Goal: Task Accomplishment & Management: Complete application form

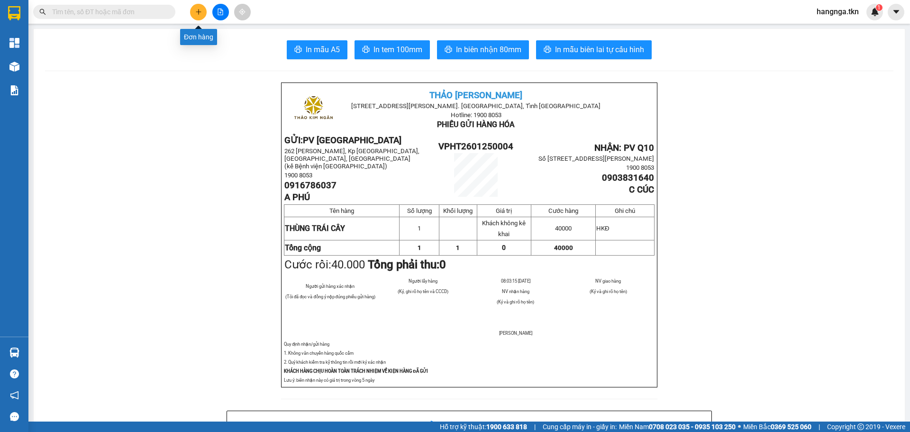
click at [201, 14] on icon "plus" at bounding box center [198, 12] width 7 height 7
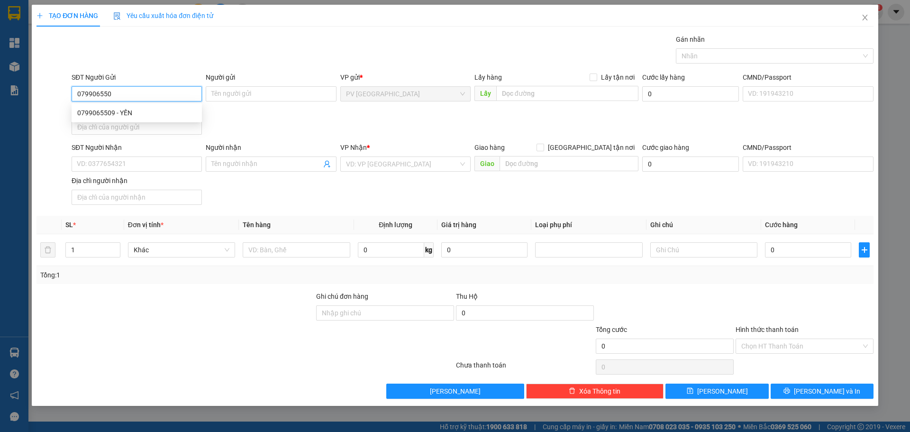
type input "0799065509"
click at [156, 111] on div "0799065509 - YẾN" at bounding box center [136, 113] width 119 height 10
type input "YẾN"
type input "0764860957"
type input "TRINH"
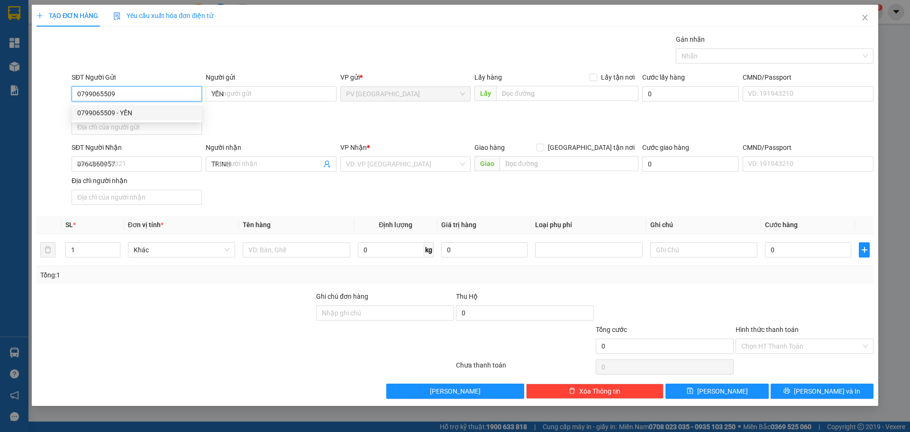
type input "30.000"
type input "0799065509"
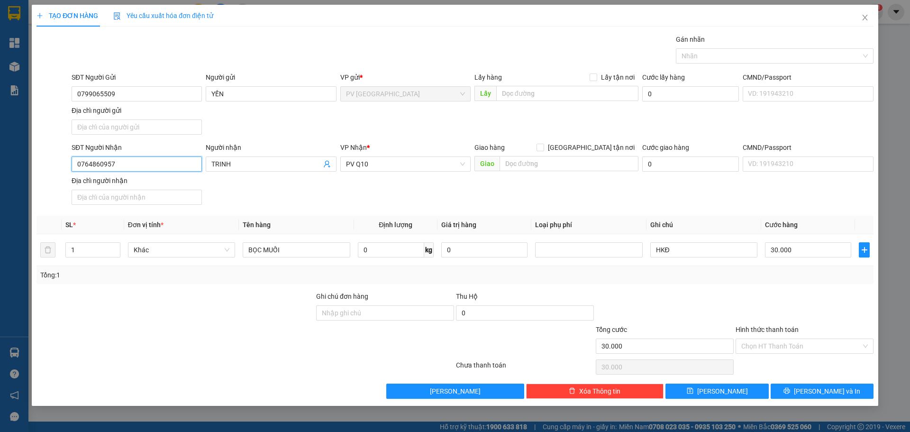
drag, startPoint x: 156, startPoint y: 161, endPoint x: 20, endPoint y: 160, distance: 135.6
click at [21, 159] on div "TẠO ĐƠN HÀNG Yêu cầu xuất hóa đơn điện tử Transit Pickup Surcharge Ids Transit …" at bounding box center [455, 216] width 910 height 432
type input "0931158497"
click at [153, 180] on div "0931158497 - [PERSON_NAME]" at bounding box center [136, 183] width 119 height 10
type input "[PERSON_NAME]"
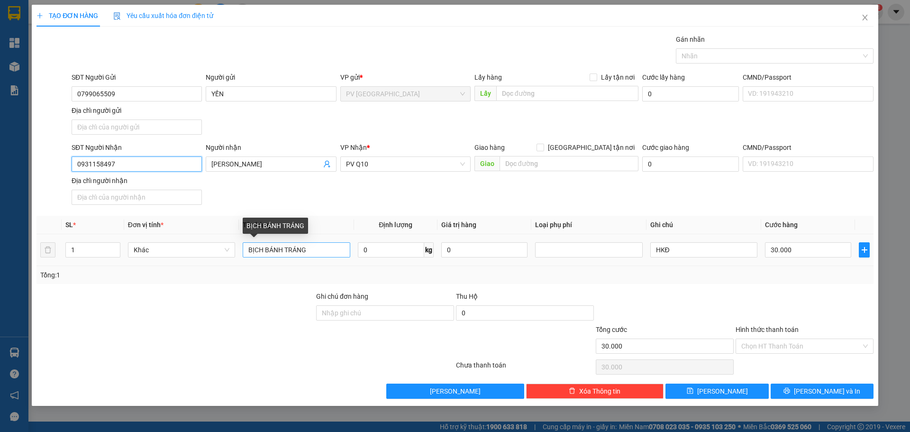
type input "0931158497"
click at [325, 249] on input "BỊCH BÁNH TRÁNG" at bounding box center [296, 249] width 107 height 15
type input "BỊCH MUỐI"
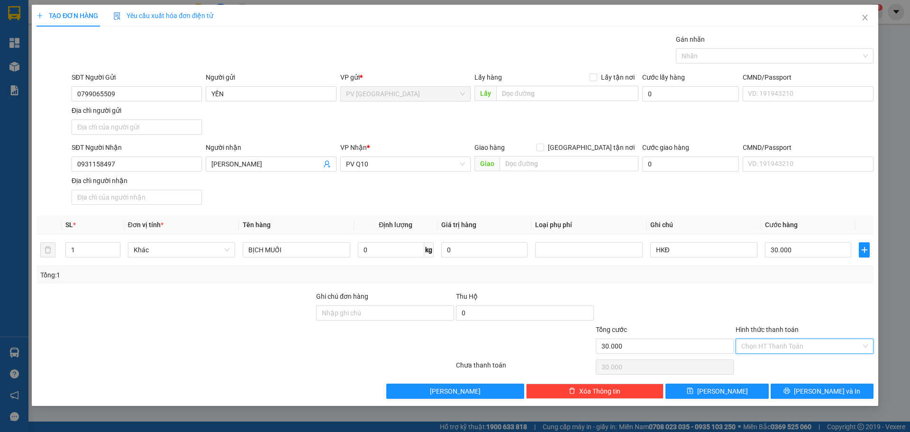
click at [769, 342] on input "Hình thức thanh toán" at bounding box center [801, 346] width 120 height 14
click at [774, 362] on div "Tại văn phòng" at bounding box center [804, 365] width 127 height 10
type input "0"
click at [748, 391] on button "[PERSON_NAME]" at bounding box center [717, 390] width 103 height 15
type input "0"
